Goal: Go to known website: Access a specific website the user already knows

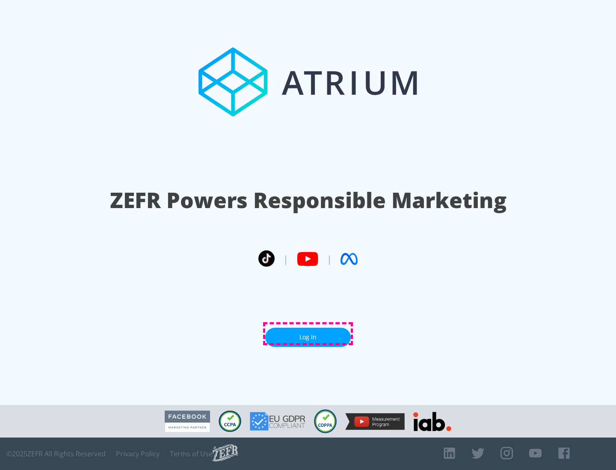
click at [308, 334] on link "Log In" at bounding box center [308, 337] width 86 height 19
